Goal: Information Seeking & Learning: Learn about a topic

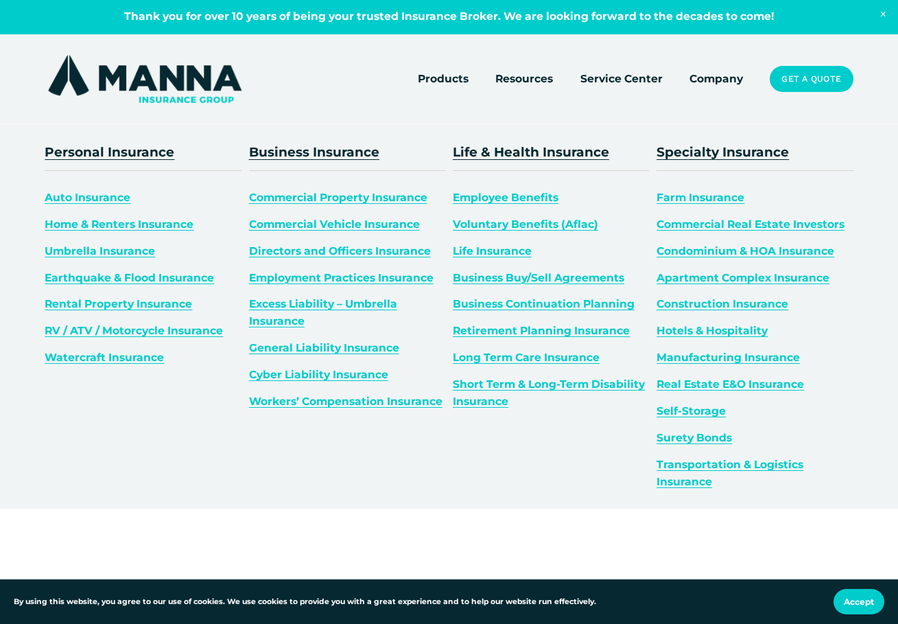
click at [78, 200] on span "Auto Insurance" at bounding box center [88, 197] width 86 height 13
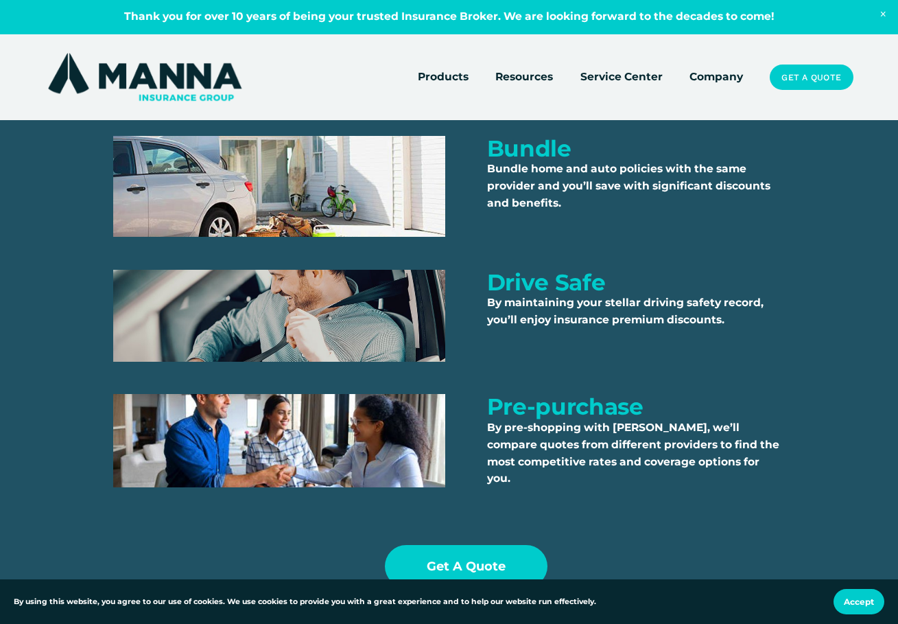
scroll to position [2607, 0]
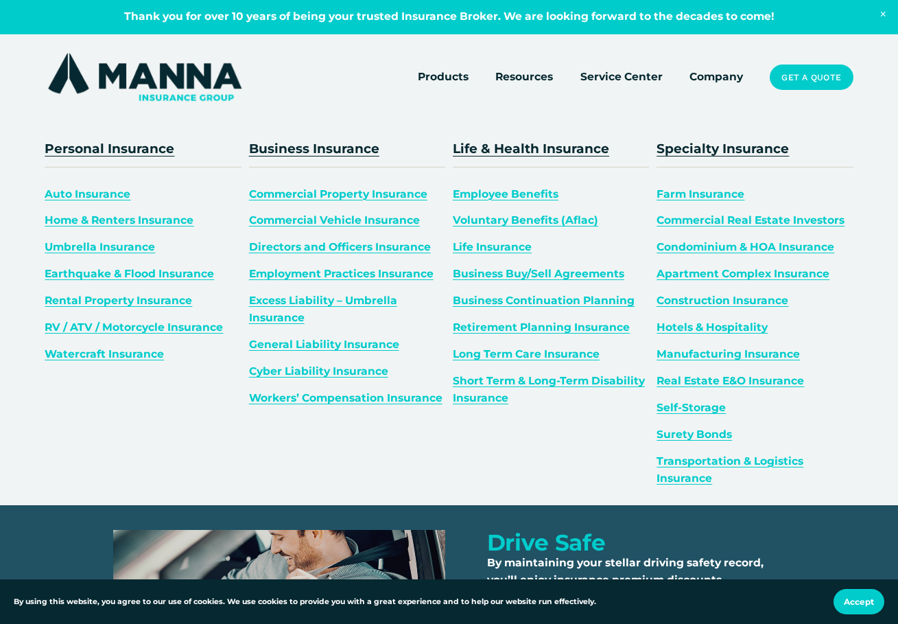
click at [182, 272] on link "Earthquake & Flood Insurance" at bounding box center [129, 273] width 169 height 13
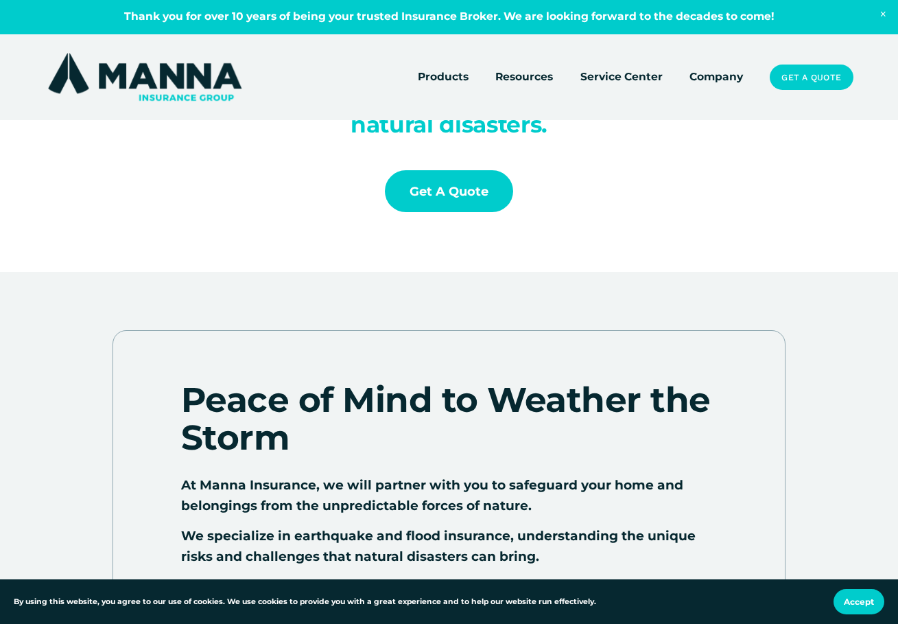
scroll to position [137, 0]
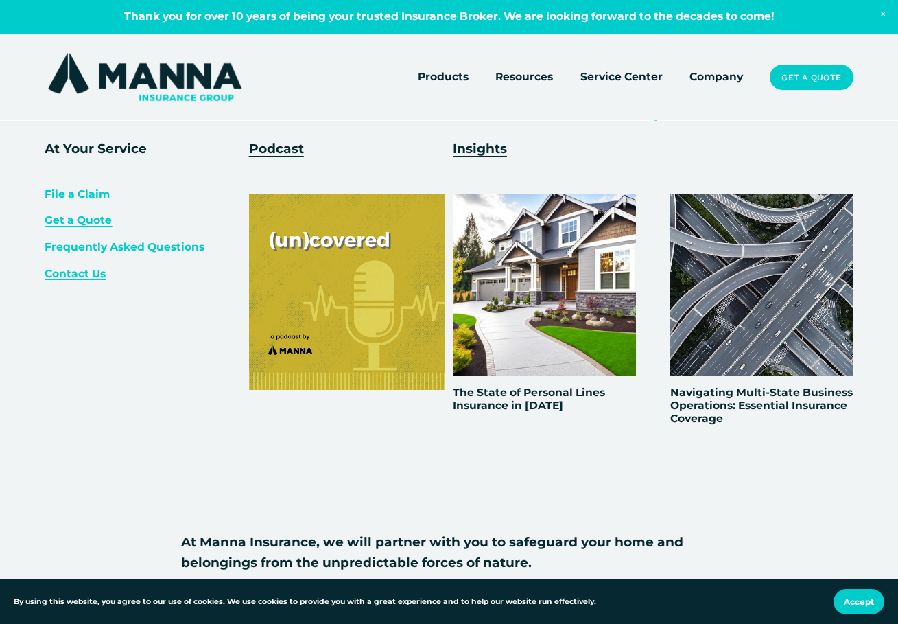
click at [75, 224] on span "Get a Quote" at bounding box center [78, 219] width 67 height 13
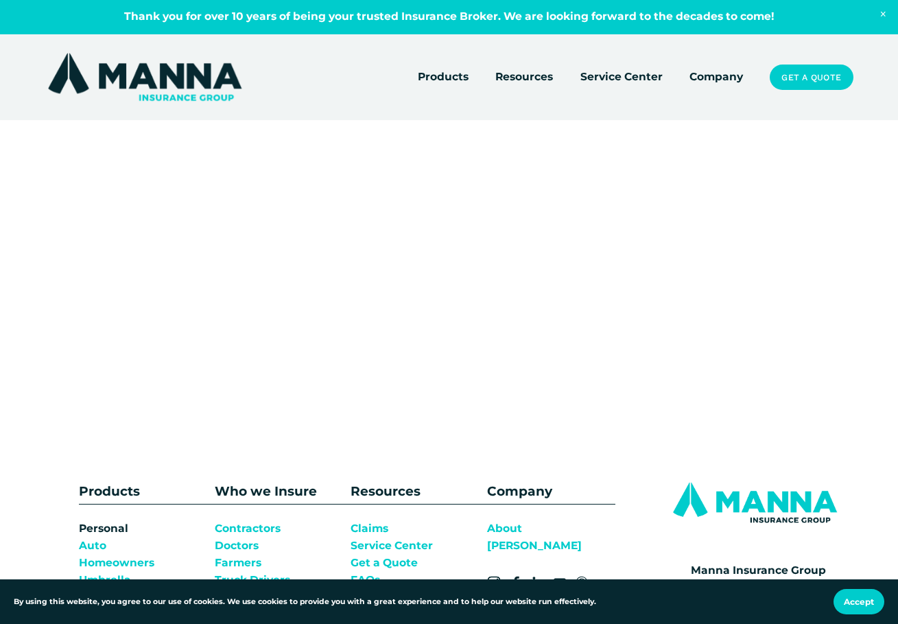
scroll to position [617, 0]
click at [731, 78] on link "Company" at bounding box center [716, 76] width 54 height 19
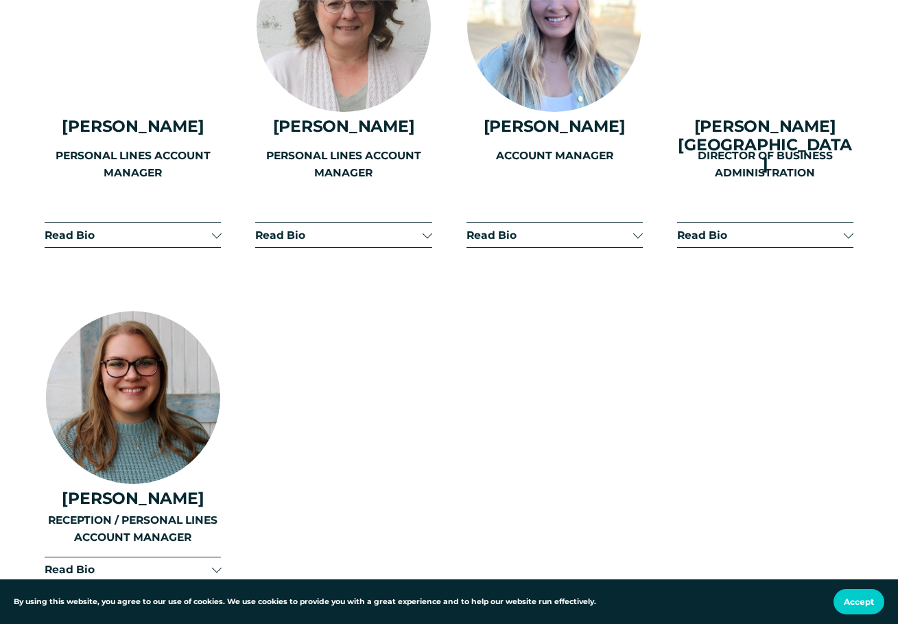
scroll to position [3087, 0]
